Goal: Task Accomplishment & Management: Use online tool/utility

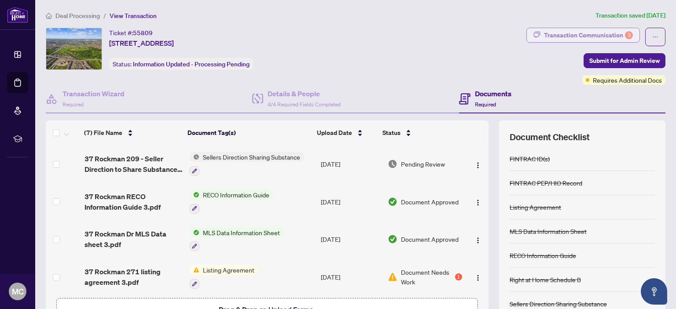
click at [557, 36] on div "Transaction Communication 3" at bounding box center [588, 35] width 89 height 14
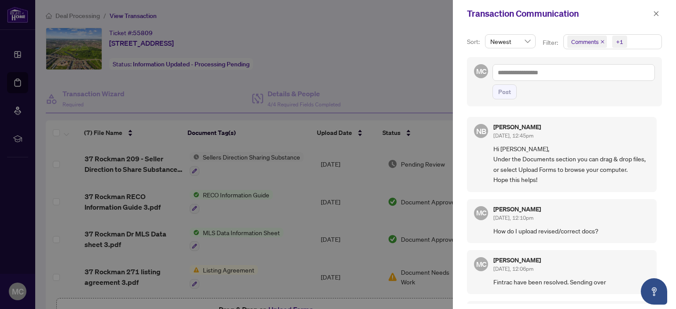
click at [407, 75] on div at bounding box center [338, 154] width 676 height 309
click at [657, 13] on icon "close" at bounding box center [656, 14] width 6 height 6
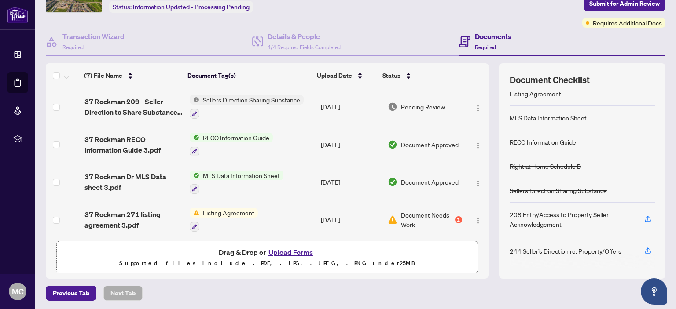
scroll to position [58, 0]
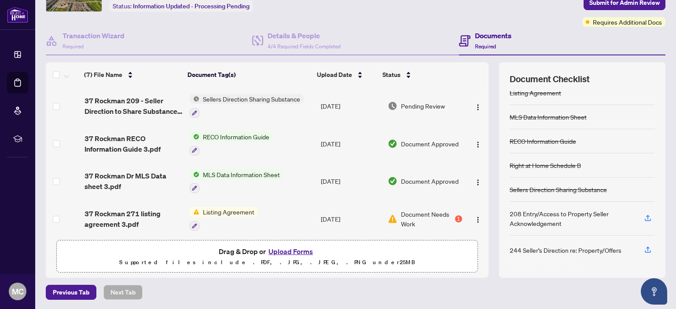
click at [293, 250] on button "Upload Forms" at bounding box center [291, 251] width 50 height 11
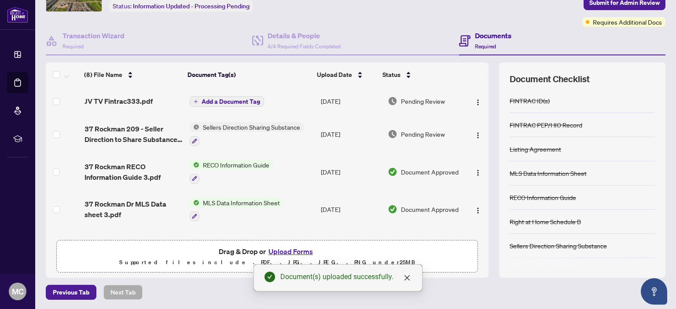
click at [291, 251] on button "Upload Forms" at bounding box center [291, 251] width 50 height 11
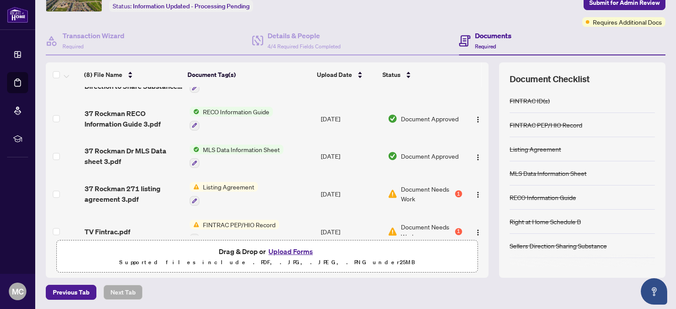
scroll to position [9, 0]
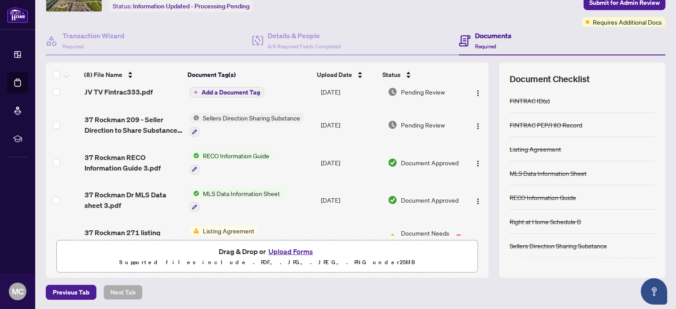
click at [293, 251] on button "Upload Forms" at bounding box center [291, 251] width 50 height 11
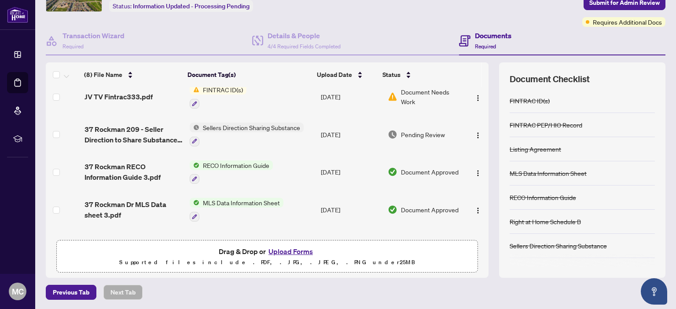
click at [288, 251] on button "Upload Forms" at bounding box center [291, 251] width 50 height 11
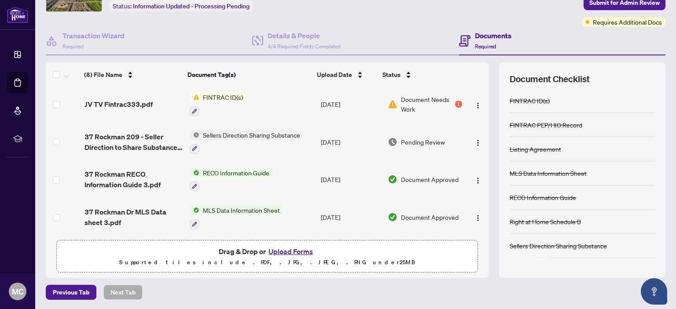
scroll to position [0, 0]
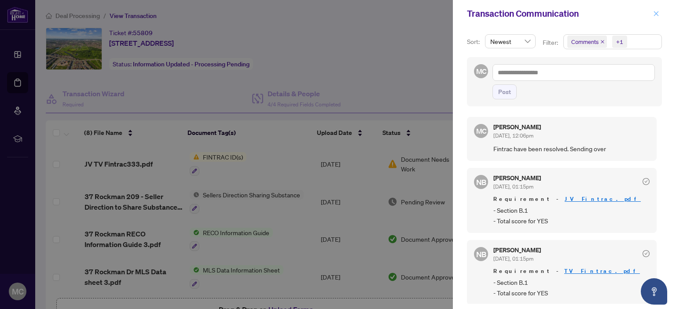
click at [660, 13] on button "button" at bounding box center [655, 13] width 11 height 11
